Goal: Task Accomplishment & Management: Manage account settings

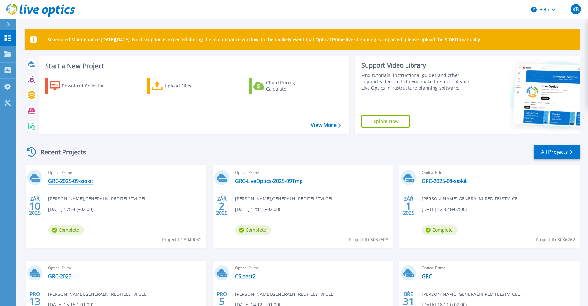
click at [67, 179] on link "GRC-2025-09-siokit" at bounding box center [70, 181] width 45 height 6
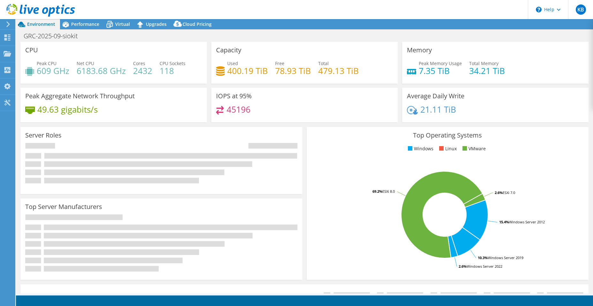
select select "USD"
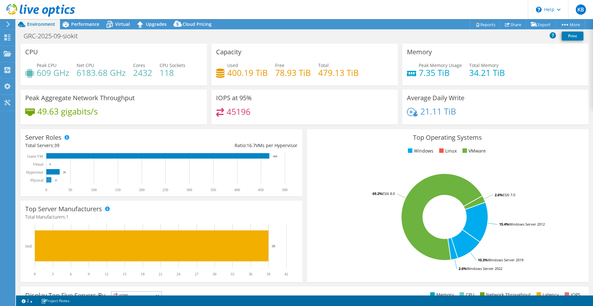
click at [48, 180] on rect at bounding box center [48, 179] width 5 height 5
click at [84, 23] on span "Performance" at bounding box center [85, 24] width 28 height 6
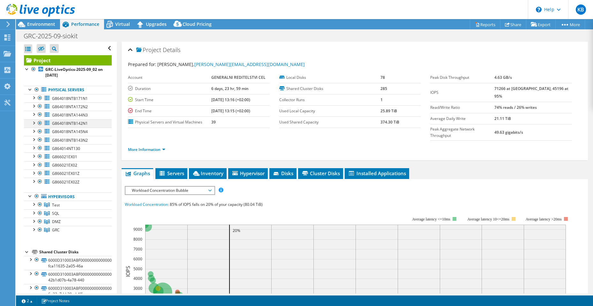
click at [34, 125] on div at bounding box center [33, 122] width 6 height 6
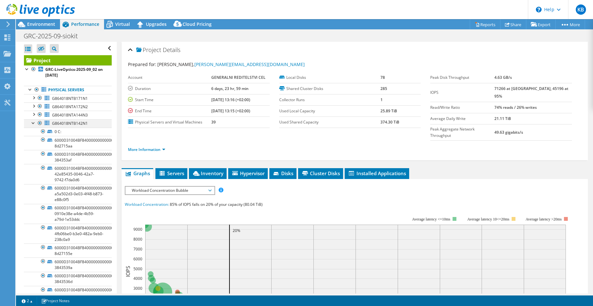
click at [34, 125] on div at bounding box center [33, 122] width 6 height 6
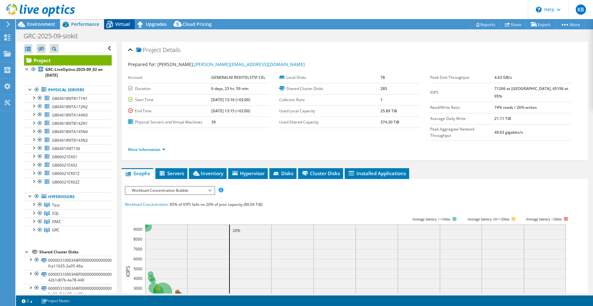
click at [124, 25] on span "Virtual" at bounding box center [122, 24] width 15 height 6
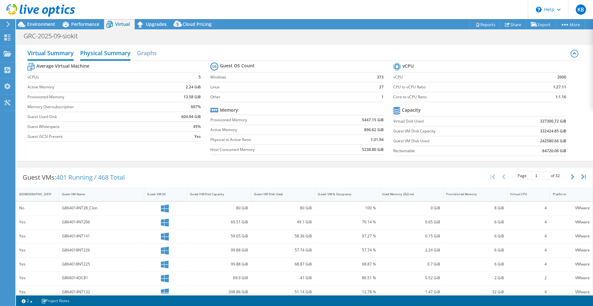
click at [111, 53] on h2 "Physical Summary" at bounding box center [105, 54] width 50 height 14
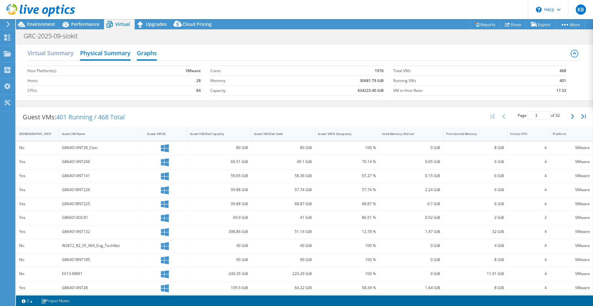
click at [147, 51] on h2 "Graphs" at bounding box center [147, 54] width 20 height 14
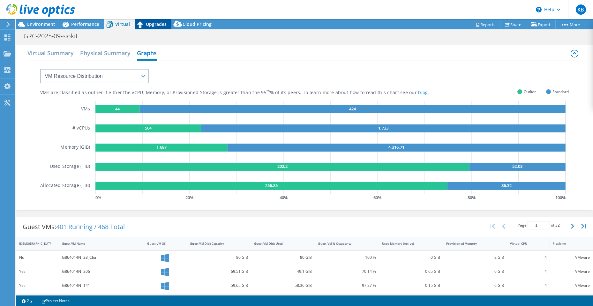
click at [158, 23] on span "Upgrades" at bounding box center [156, 24] width 21 height 6
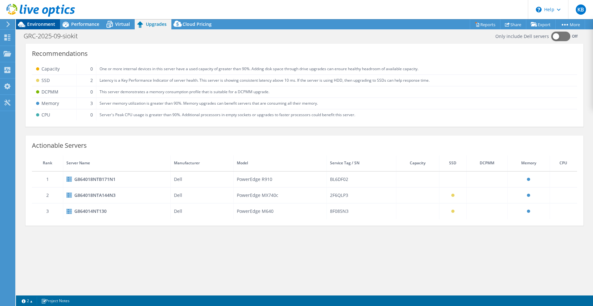
click at [37, 22] on span "Environment" at bounding box center [41, 24] width 28 height 6
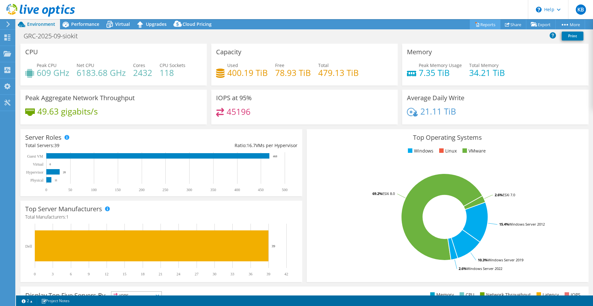
click at [486, 22] on link "Reports" at bounding box center [485, 24] width 31 height 10
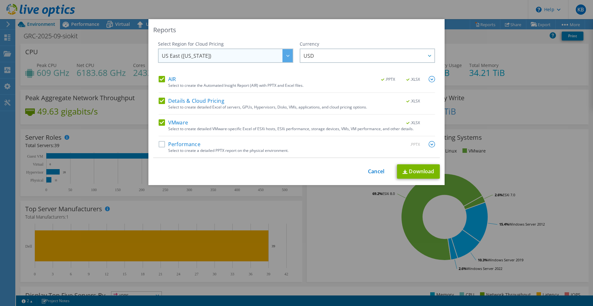
click at [287, 53] on div at bounding box center [288, 55] width 10 height 13
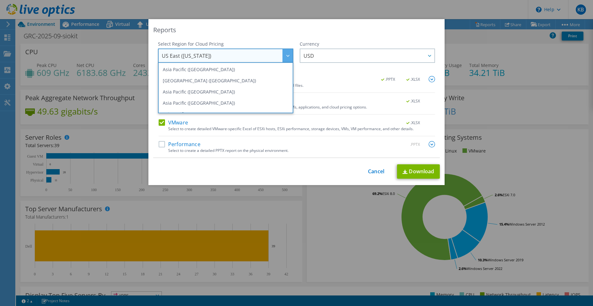
click at [287, 53] on div at bounding box center [288, 55] width 10 height 13
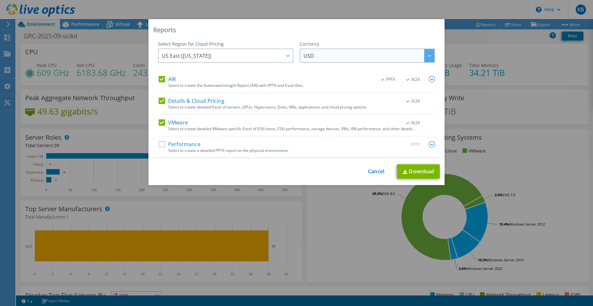
click at [429, 57] on div at bounding box center [429, 55] width 10 height 13
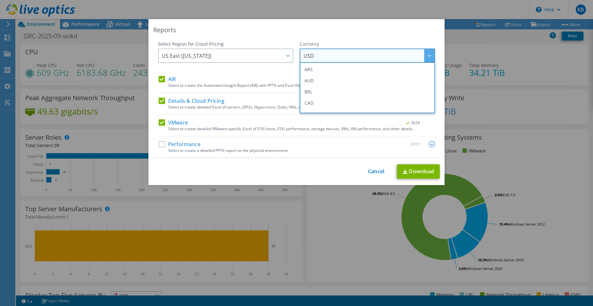
click at [429, 57] on div at bounding box center [429, 55] width 10 height 13
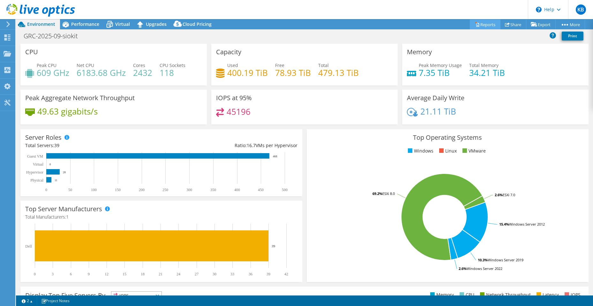
click at [483, 25] on link "Reports" at bounding box center [485, 24] width 31 height 10
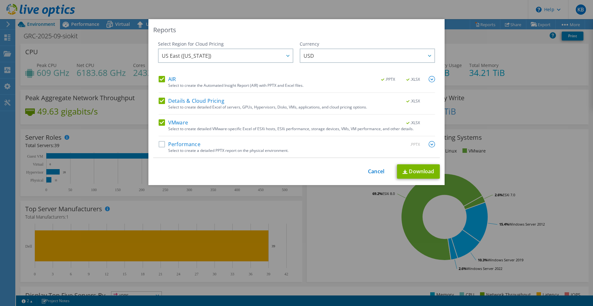
click at [429, 80] on img at bounding box center [432, 79] width 6 height 6
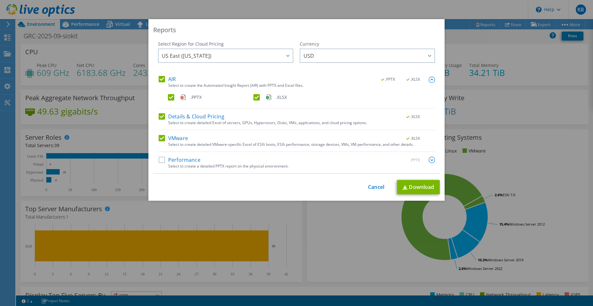
click at [429, 80] on img at bounding box center [432, 80] width 6 height 6
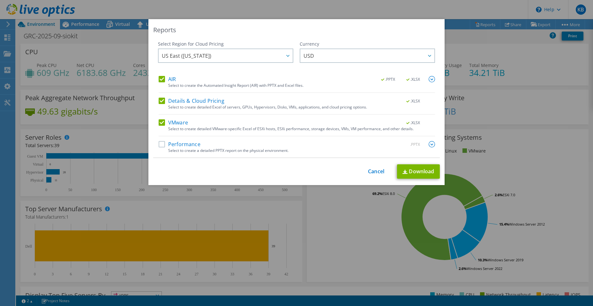
click at [161, 144] on label "Performance" at bounding box center [180, 144] width 42 height 6
click at [0, 0] on input "Performance" at bounding box center [0, 0] width 0 height 0
drag, startPoint x: 427, startPoint y: 173, endPoint x: 424, endPoint y: 175, distance: 3.3
click at [427, 174] on link "Download" at bounding box center [418, 171] width 43 height 14
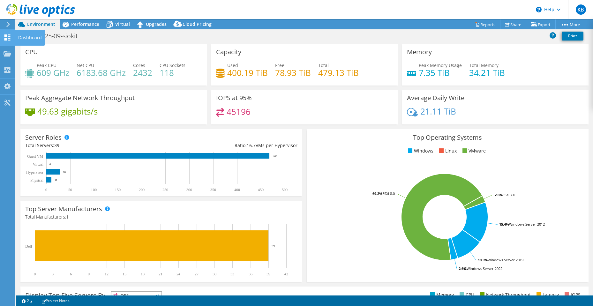
click at [6, 37] on icon at bounding box center [8, 37] width 8 height 6
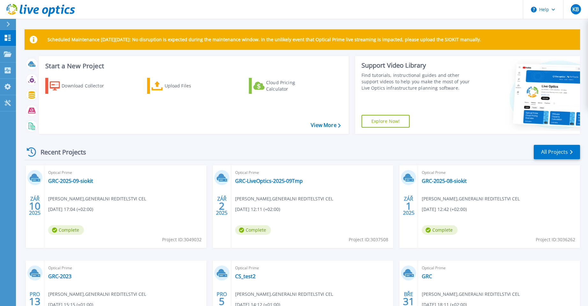
click at [351, 194] on div "Optical Prime GRC-LiveOptics-2025-09Tmp Kamil Blažek , GENERALNI REDITELSTVI CE…" at bounding box center [312, 206] width 162 height 83
click at [290, 182] on link "GRC-LiveOptics-2025-09Tmp" at bounding box center [269, 181] width 68 height 6
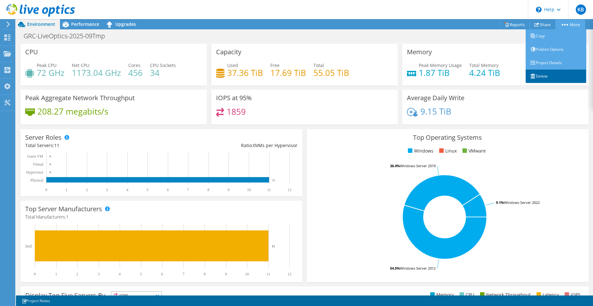
click at [544, 77] on link "Delete" at bounding box center [556, 76] width 61 height 13
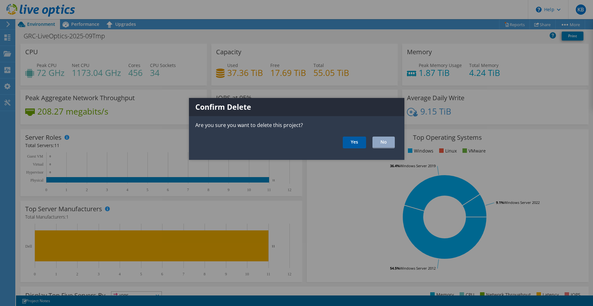
click at [360, 142] on link "Yes" at bounding box center [354, 143] width 23 height 12
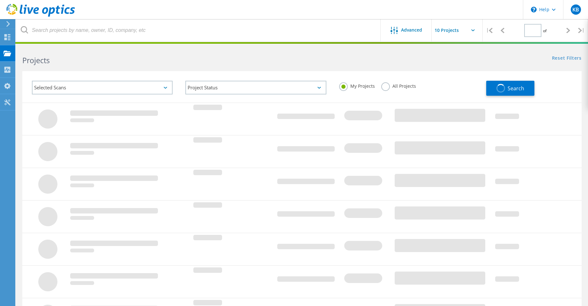
type input "1"
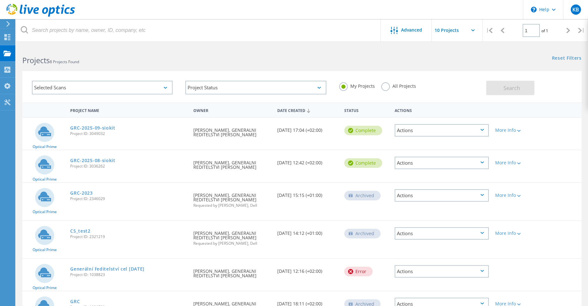
click at [482, 162] on icon at bounding box center [483, 163] width 4 height 2
click at [227, 13] on header "\n Help Explore Helpful Articles Contact Support KB End User Kamil Blažek blaze…" at bounding box center [294, 9] width 588 height 19
click at [483, 162] on icon at bounding box center [483, 163] width 4 height 2
click at [423, 177] on div "Delete" at bounding box center [442, 178] width 93 height 10
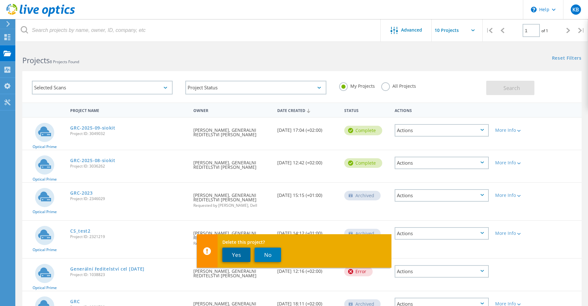
click at [233, 256] on button "Yes" at bounding box center [237, 255] width 28 height 14
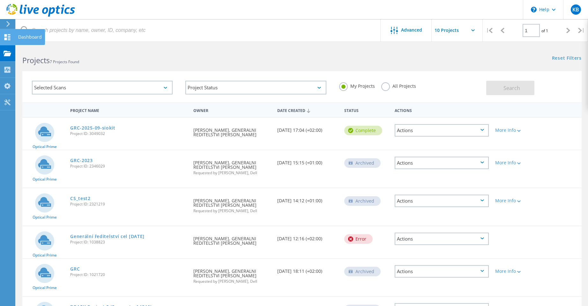
click at [5, 35] on use at bounding box center [7, 37] width 6 height 6
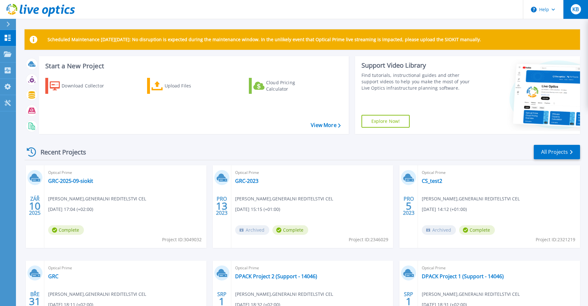
click at [575, 8] on span "KB" at bounding box center [576, 9] width 6 height 5
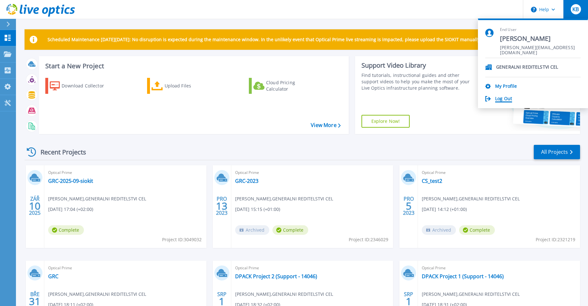
click at [507, 99] on link "Log Out" at bounding box center [503, 99] width 17 height 6
